Goal: Task Accomplishment & Management: Manage account settings

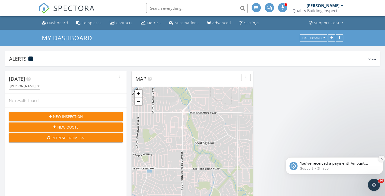
click at [381, 158] on icon "Dismiss notification" at bounding box center [382, 158] width 3 height 3
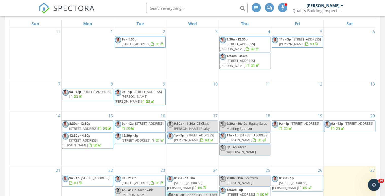
scroll to position [325, 0]
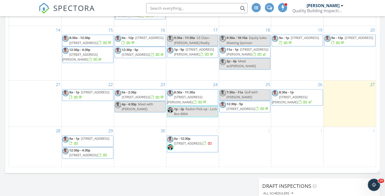
click at [243, 101] on span "12:30p - 5p" at bounding box center [235, 103] width 17 height 5
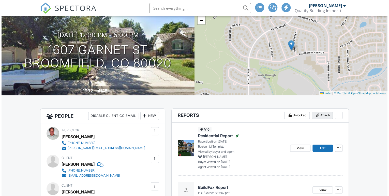
scroll to position [81, 0]
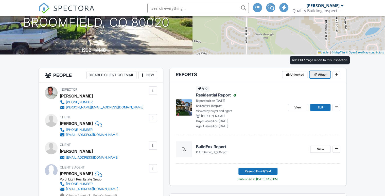
click at [320, 74] on span "Attach" at bounding box center [322, 74] width 9 height 5
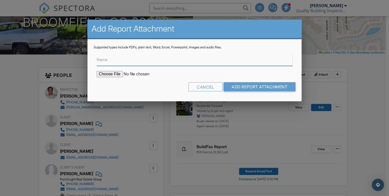
click at [100, 63] on input "Name" at bounding box center [194, 59] width 196 height 12
type input "Radon Results"
click at [105, 74] on input "file" at bounding box center [139, 74] width 86 height 6
type input "C:\fakepath\Garnet Rd 1607.pdf"
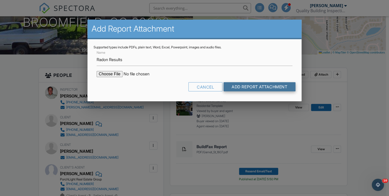
click at [245, 85] on input "Add Report Attachment" at bounding box center [259, 86] width 72 height 9
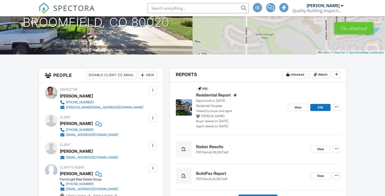
scroll to position [81, 0]
click at [318, 149] on span "View" at bounding box center [320, 148] width 7 height 5
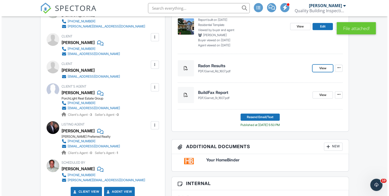
scroll to position [163, 0]
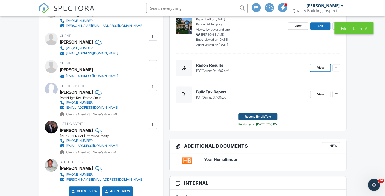
click at [256, 118] on span "Resend Email/Text" at bounding box center [258, 116] width 26 height 5
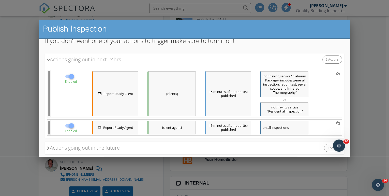
scroll to position [80, 0]
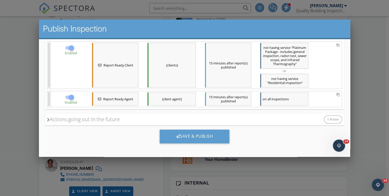
click at [222, 63] on div "15 minutes after report(s) published" at bounding box center [228, 65] width 46 height 45
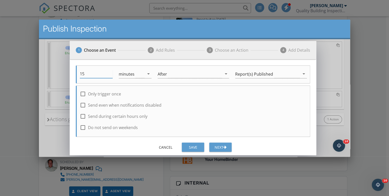
drag, startPoint x: 85, startPoint y: 73, endPoint x: 77, endPoint y: 76, distance: 8.6
click at [77, 73] on div "15" at bounding box center [96, 75] width 39 height 18
type input "0"
click at [193, 145] on div "Save" at bounding box center [193, 146] width 14 height 5
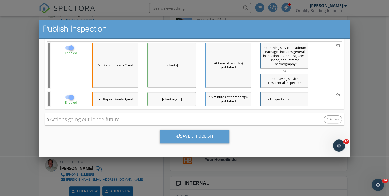
click at [215, 97] on div "15 minutes after report(s) published" at bounding box center [228, 99] width 46 height 14
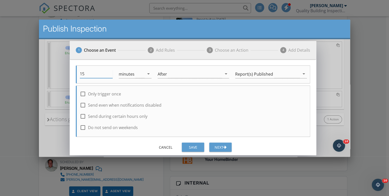
drag, startPoint x: 84, startPoint y: 74, endPoint x: 80, endPoint y: 75, distance: 3.5
click at [80, 75] on input "15" at bounding box center [96, 74] width 33 height 8
type input "0"
click at [193, 146] on div "Save" at bounding box center [193, 146] width 14 height 5
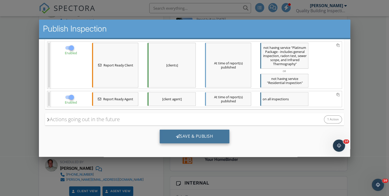
click at [186, 136] on div "Save & Publish" at bounding box center [194, 136] width 70 height 14
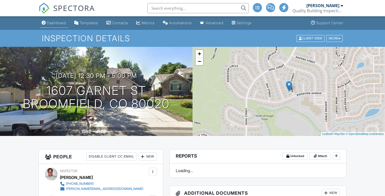
drag, startPoint x: 0, startPoint y: 0, endPoint x: 57, endPoint y: 23, distance: 61.3
click at [57, 23] on div "Dashboard" at bounding box center [56, 23] width 19 height 4
